Goal: Task Accomplishment & Management: Manage account settings

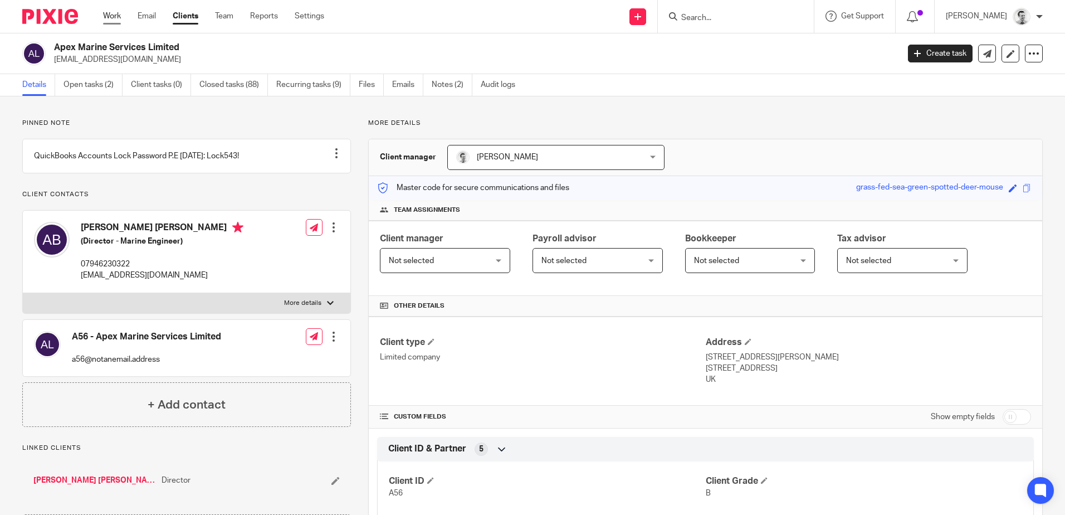
click at [115, 17] on link "Work" at bounding box center [112, 16] width 18 height 11
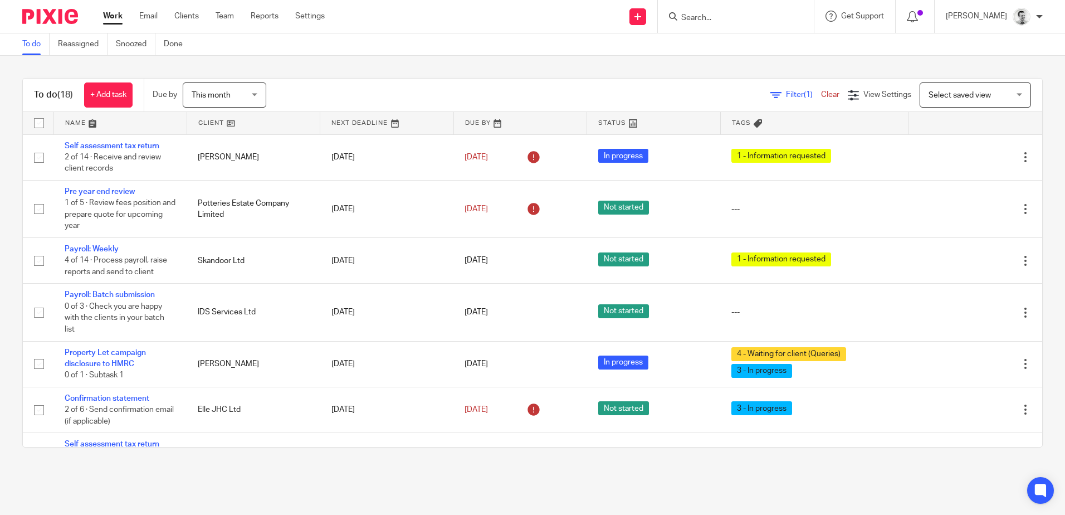
click at [64, 125] on link at bounding box center [120, 123] width 133 height 22
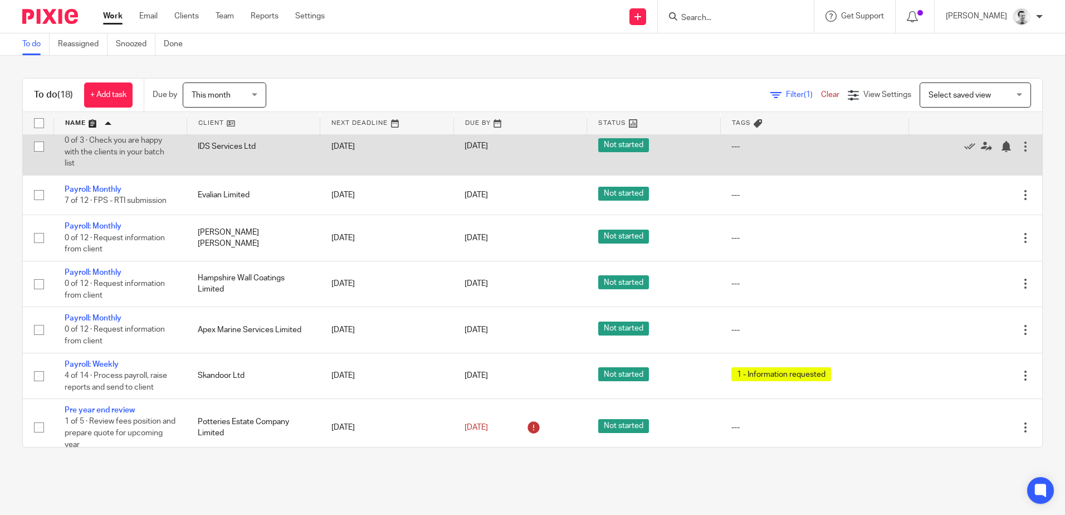
scroll to position [334, 0]
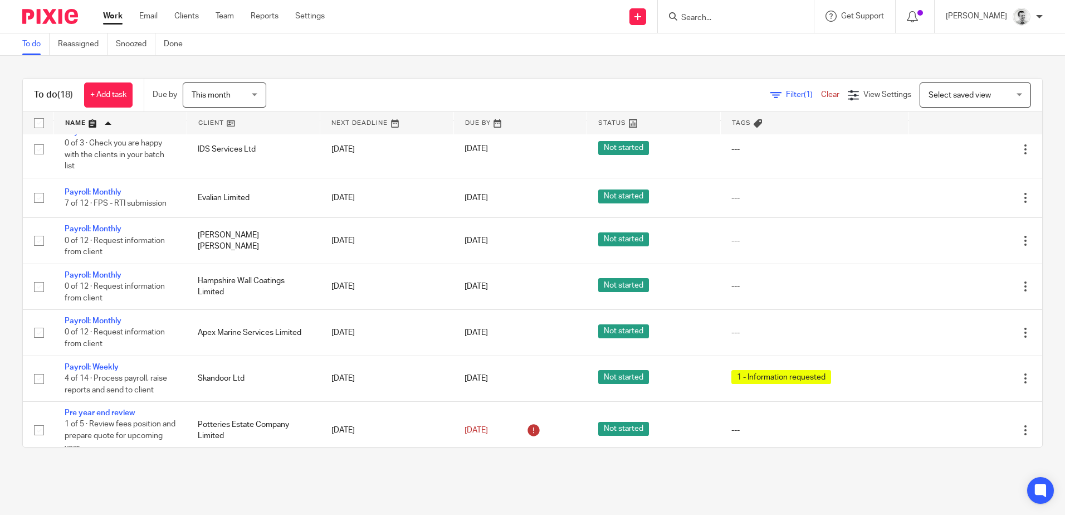
click at [751, 22] on input "Search" at bounding box center [730, 18] width 100 height 10
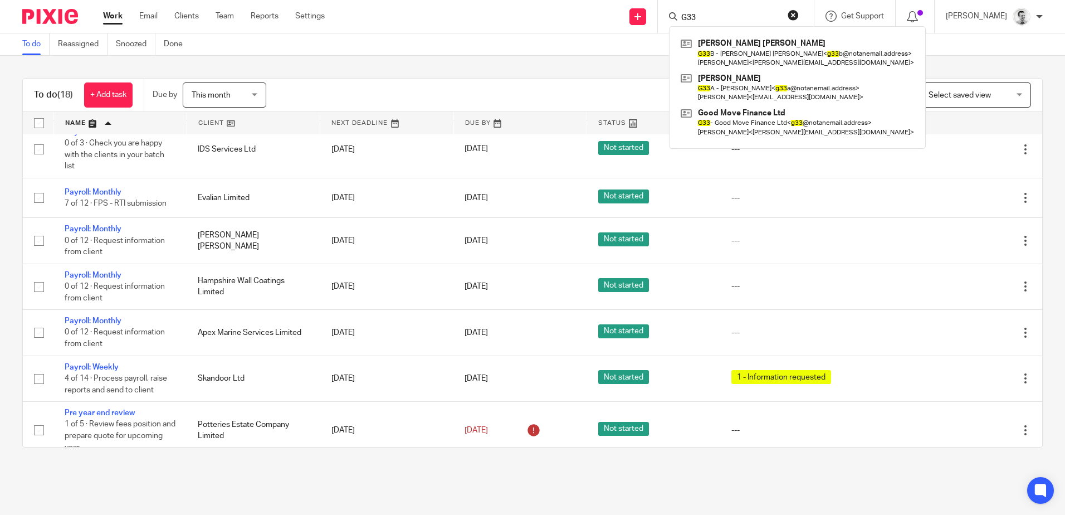
type input "G33"
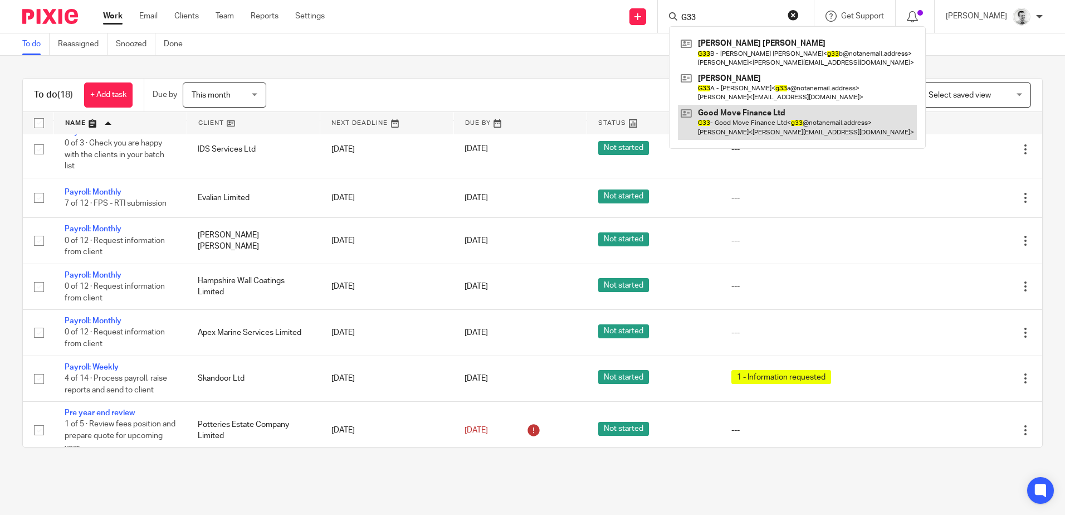
click at [726, 130] on link at bounding box center [797, 122] width 239 height 35
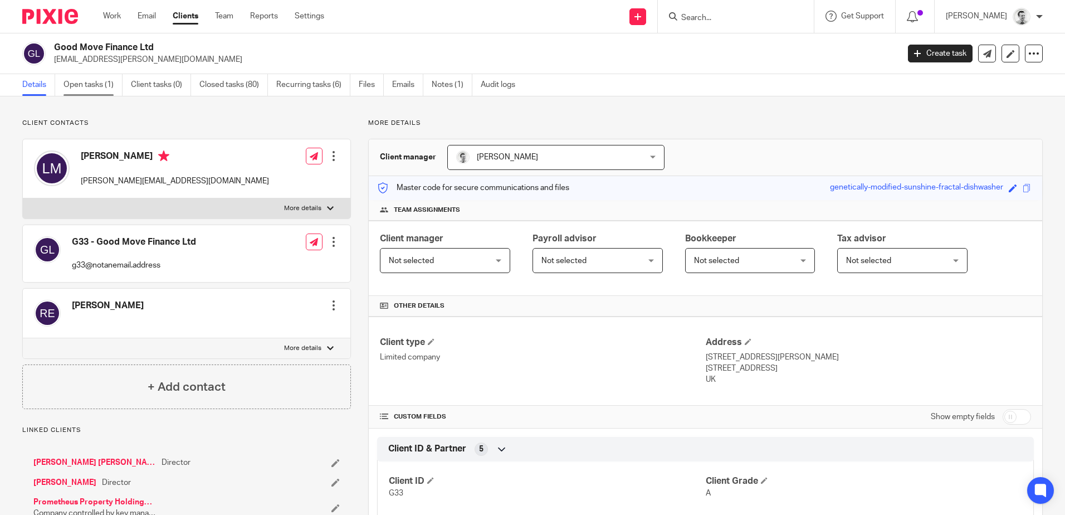
click at [95, 89] on link "Open tasks (1)" at bounding box center [92, 85] width 59 height 22
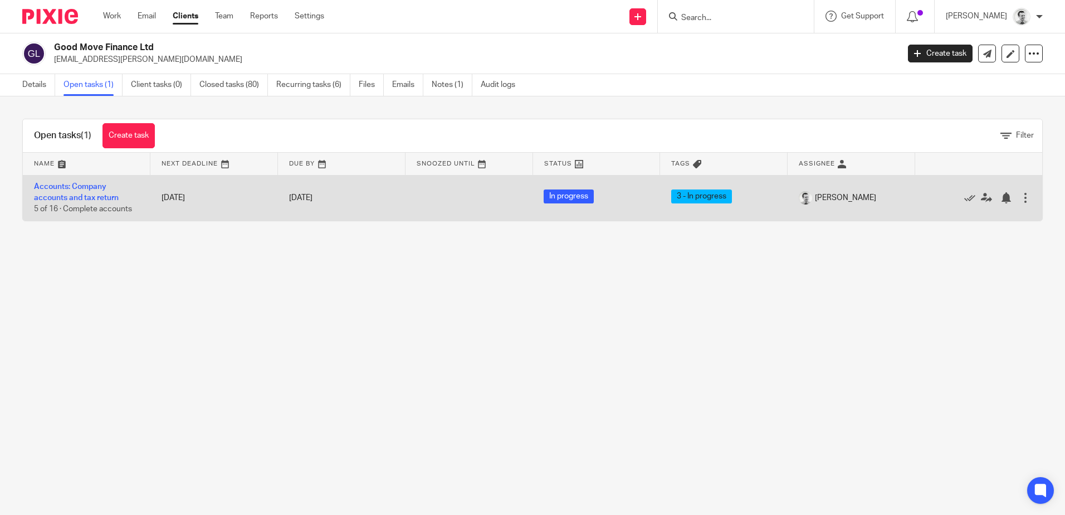
click at [81, 193] on td "Accounts: Company accounts and tax return 5 of 16 · Complete accounts" at bounding box center [87, 198] width 128 height 46
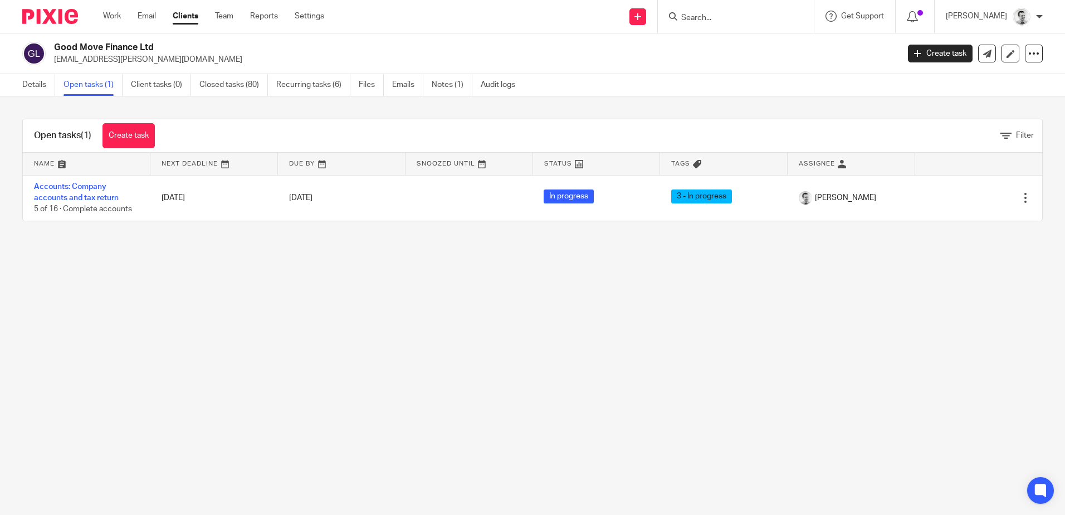
click at [256, 341] on main "Good Move Finance Ltd [PERSON_NAME][EMAIL_ADDRESS][PERSON_NAME][DOMAIN_NAME] Cr…" at bounding box center [532, 257] width 1065 height 515
click at [236, 85] on link "Closed tasks (80)" at bounding box center [233, 85] width 69 height 22
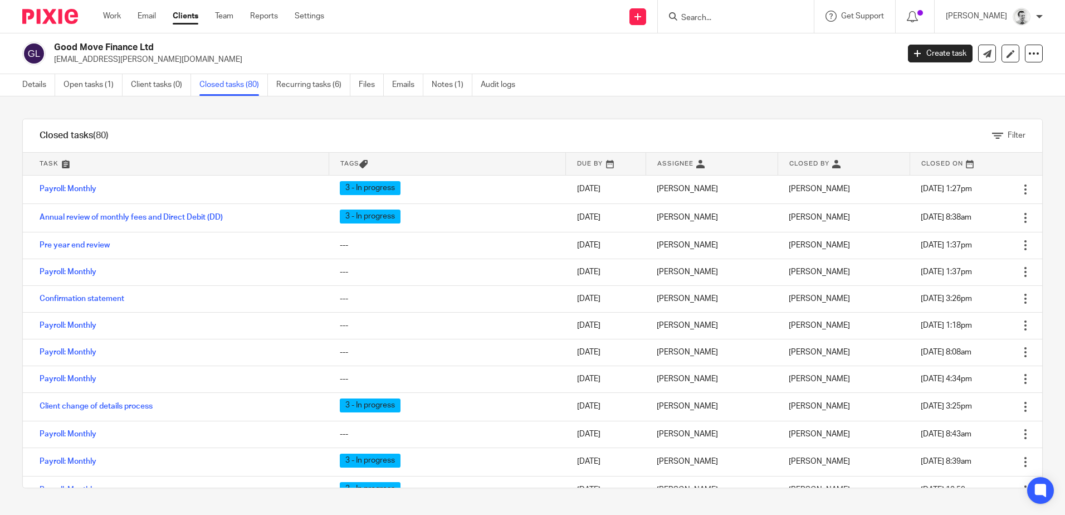
click at [707, 17] on input "Search" at bounding box center [730, 18] width 100 height 10
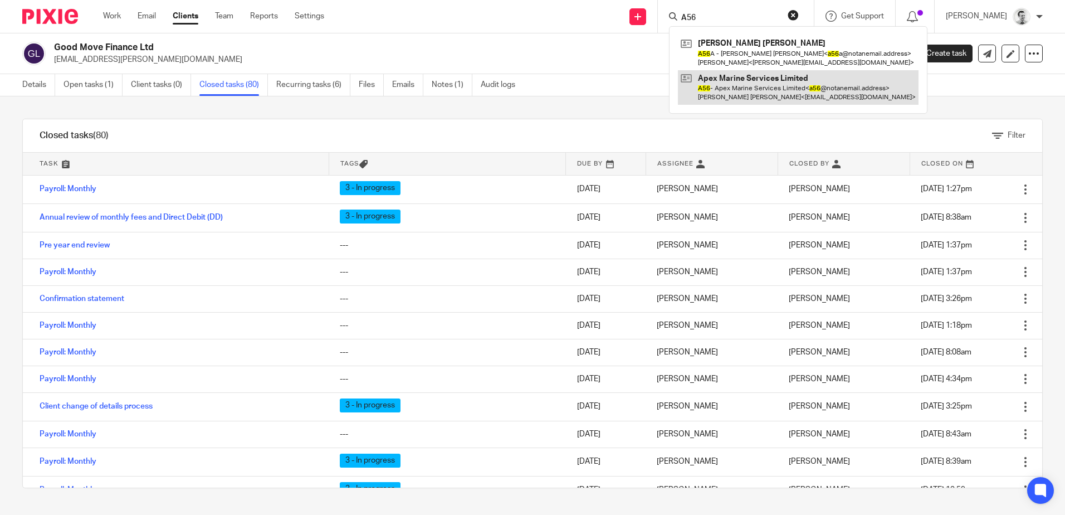
type input "A56"
click at [724, 85] on link at bounding box center [798, 87] width 241 height 35
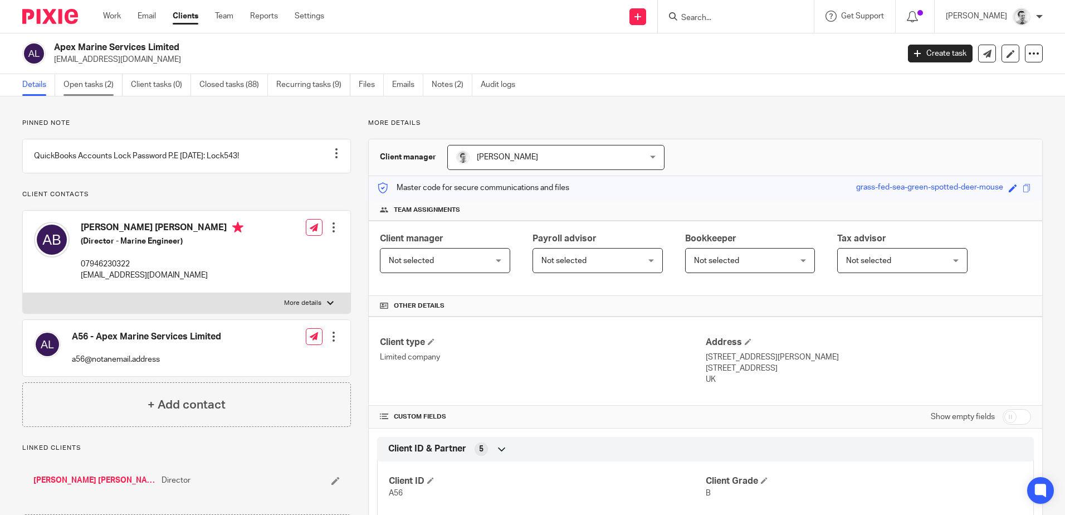
click at [81, 88] on link "Open tasks (2)" at bounding box center [92, 85] width 59 height 22
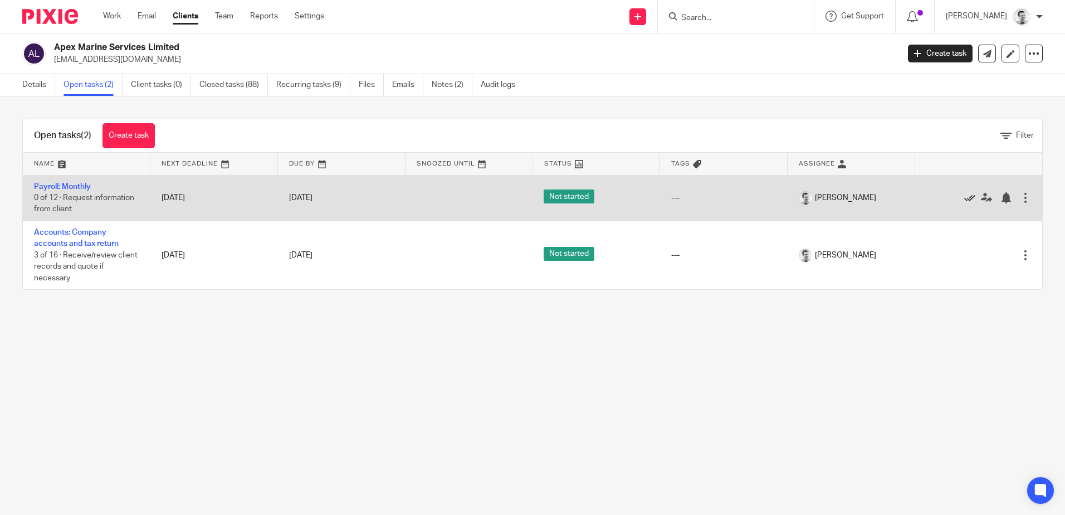
click at [964, 197] on icon at bounding box center [969, 197] width 11 height 11
